Goal: Navigation & Orientation: Find specific page/section

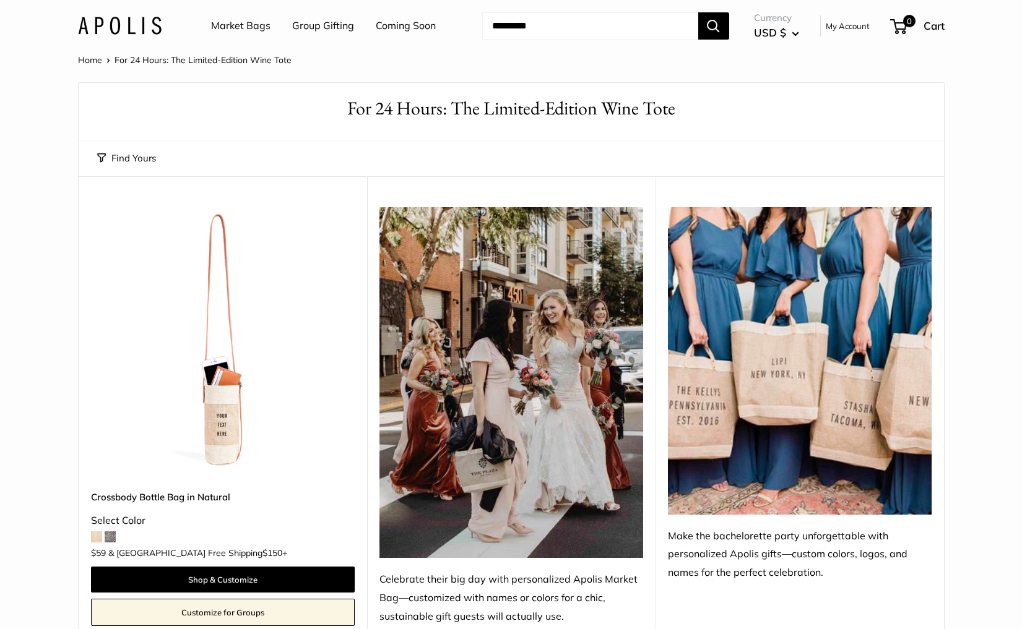
click at [236, 27] on link "Market Bags" at bounding box center [240, 26] width 59 height 19
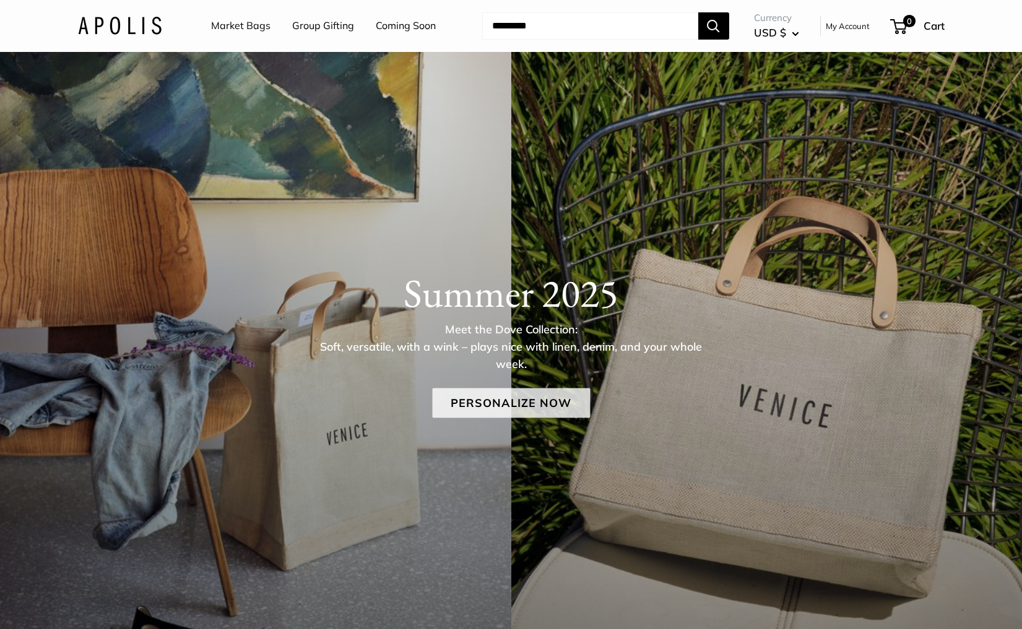
click at [475, 415] on link "Personalize Now" at bounding box center [511, 404] width 158 height 30
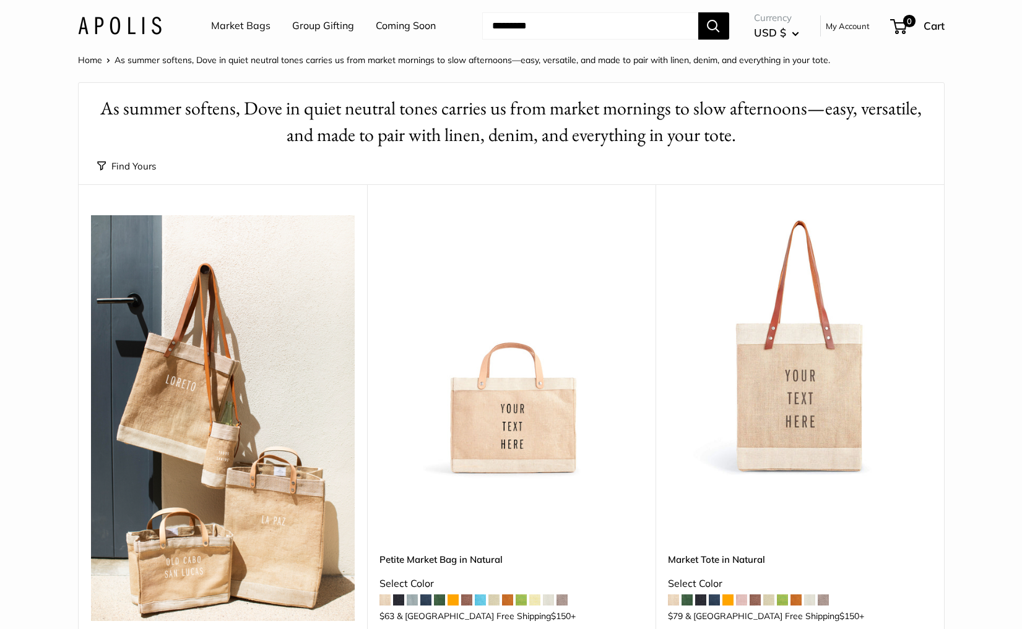
click at [406, 24] on link "Coming Soon" at bounding box center [406, 26] width 60 height 19
